Goal: Find specific page/section: Find specific page/section

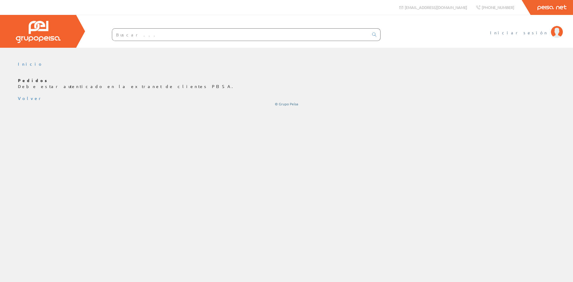
click at [544, 28] on link "Iniciar sesión" at bounding box center [526, 28] width 73 height 6
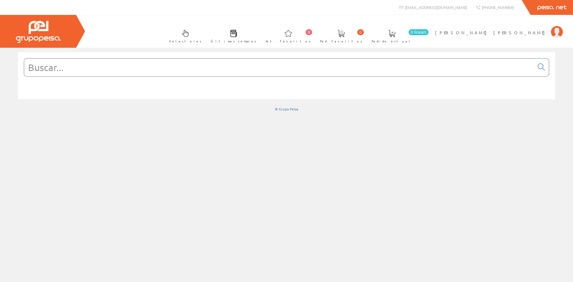
click at [99, 67] on input "text" at bounding box center [279, 67] width 510 height 18
paste input "12.760/24/AB"
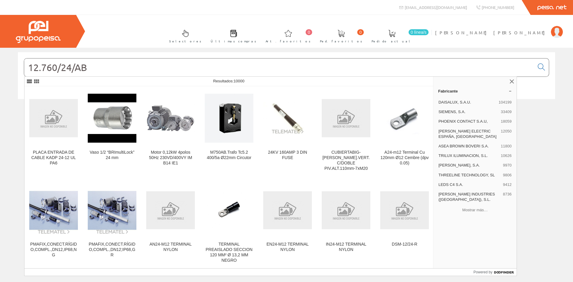
type input "12.760/24/AB"
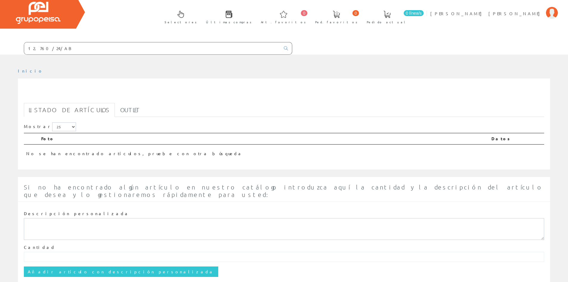
scroll to position [34, 0]
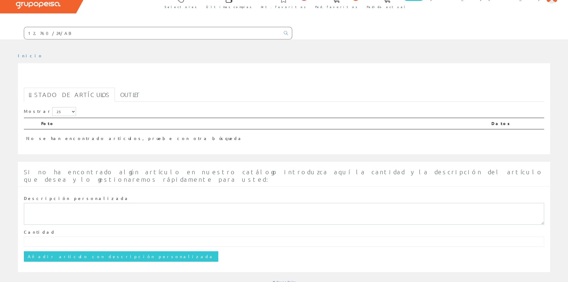
click at [69, 28] on input "12.760/24/AB" at bounding box center [152, 33] width 256 height 12
